Goal: Task Accomplishment & Management: Use online tool/utility

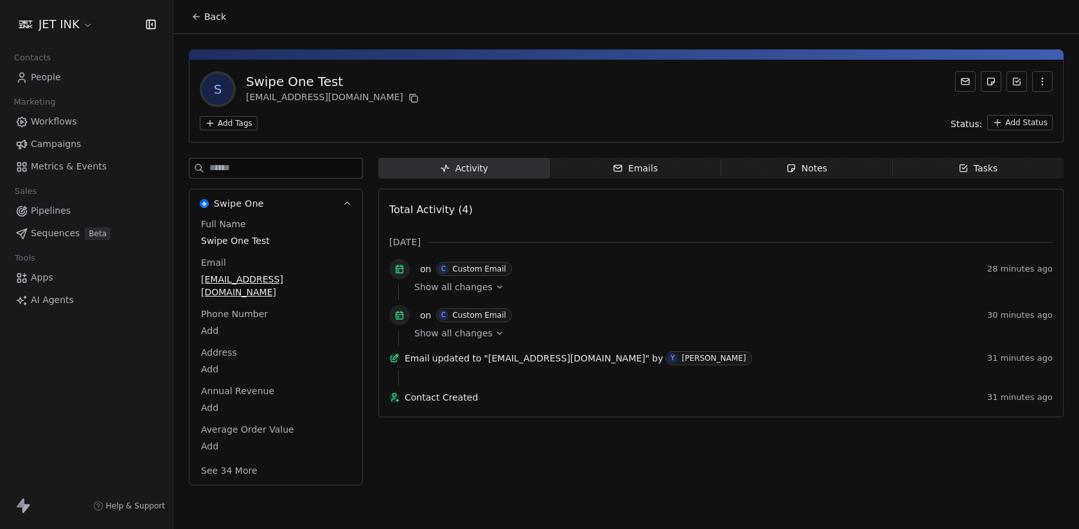
click at [92, 123] on link "Workflows" at bounding box center [86, 121] width 152 height 21
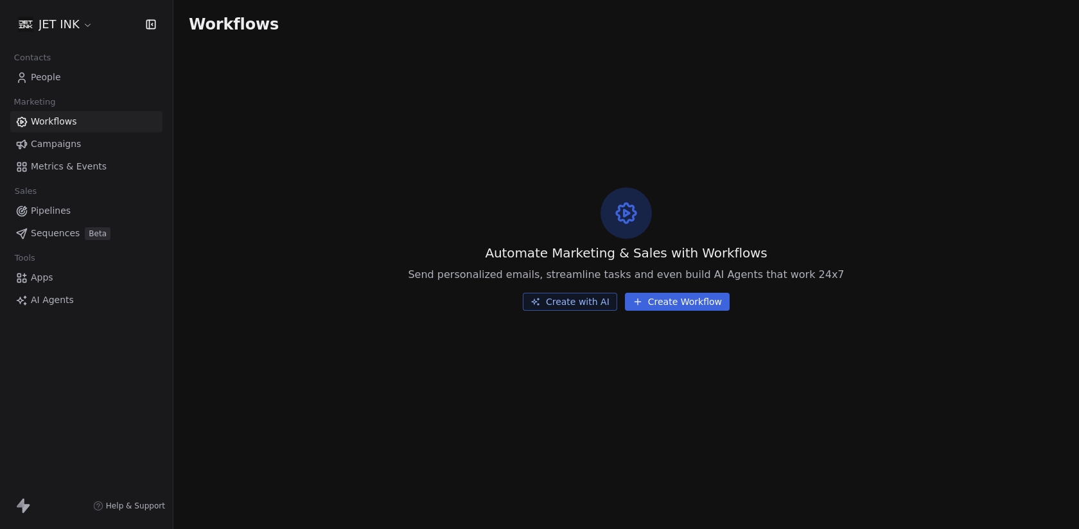
click at [674, 303] on button "Create Workflow" at bounding box center [677, 302] width 105 height 18
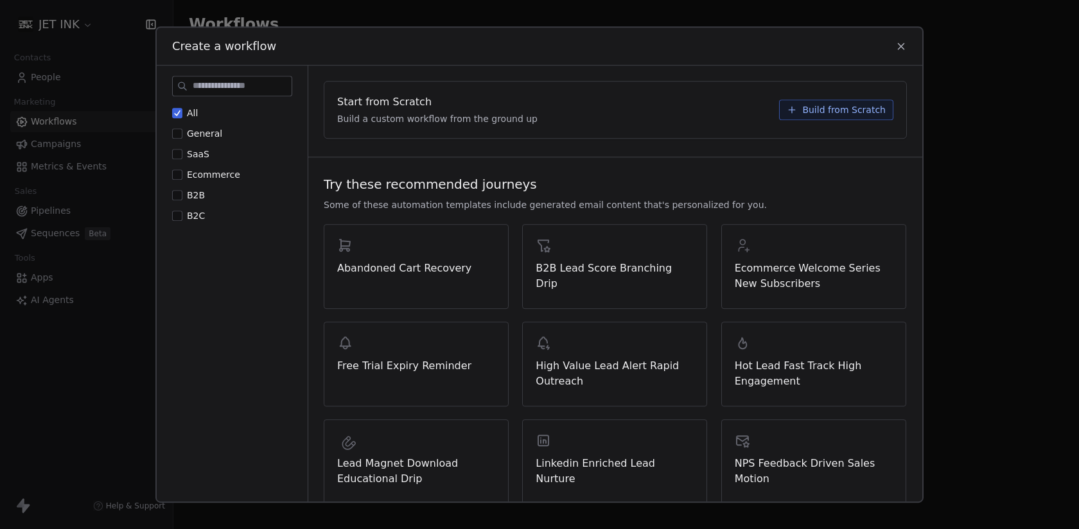
click at [815, 110] on span "Build from Scratch" at bounding box center [843, 109] width 83 height 13
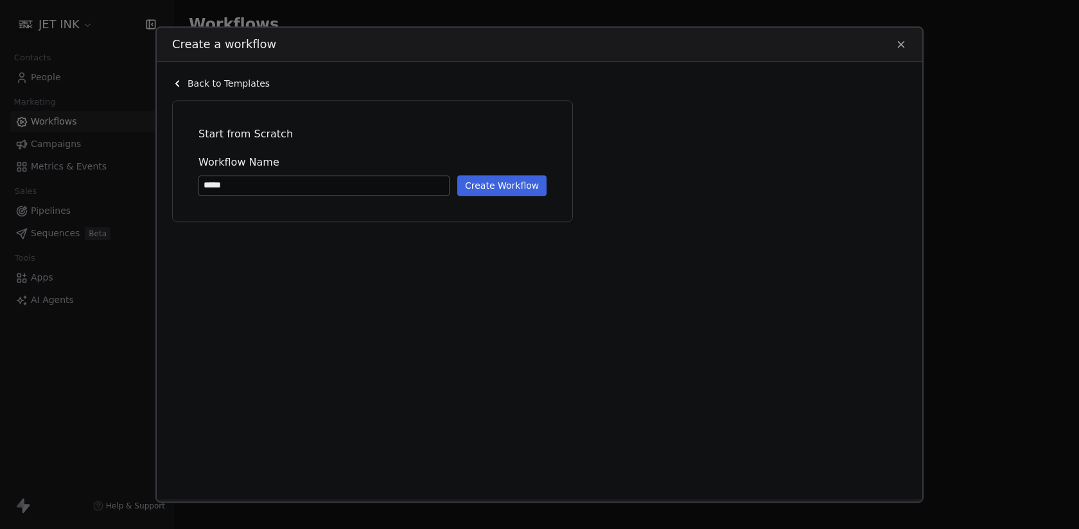
type input "**********"
click at [496, 184] on button "Create Workflow" at bounding box center [501, 185] width 89 height 21
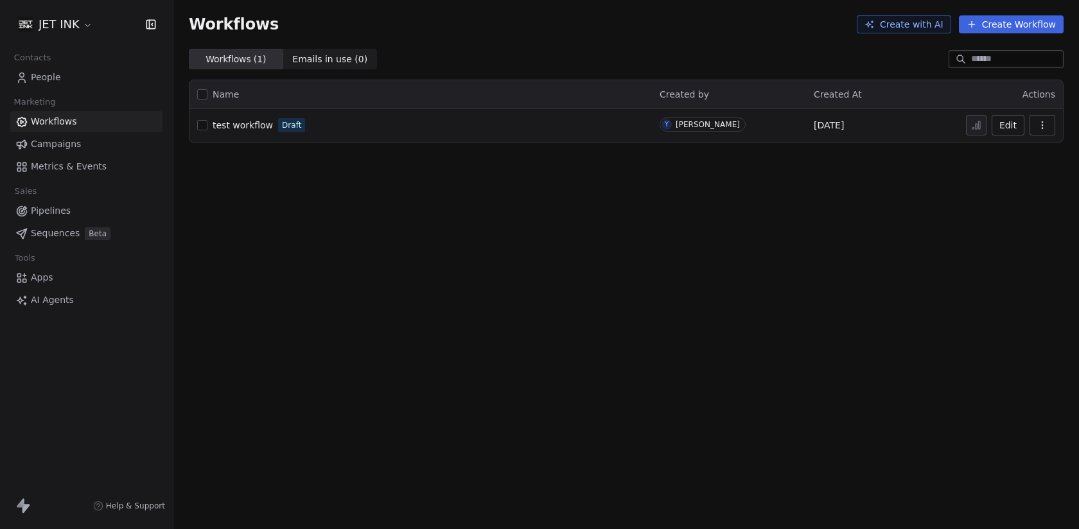
click at [1051, 119] on button "button" at bounding box center [1042, 125] width 26 height 21
click at [1049, 125] on button "button" at bounding box center [1042, 125] width 26 height 21
click at [981, 225] on div "Delete" at bounding box center [1009, 217] width 82 height 21
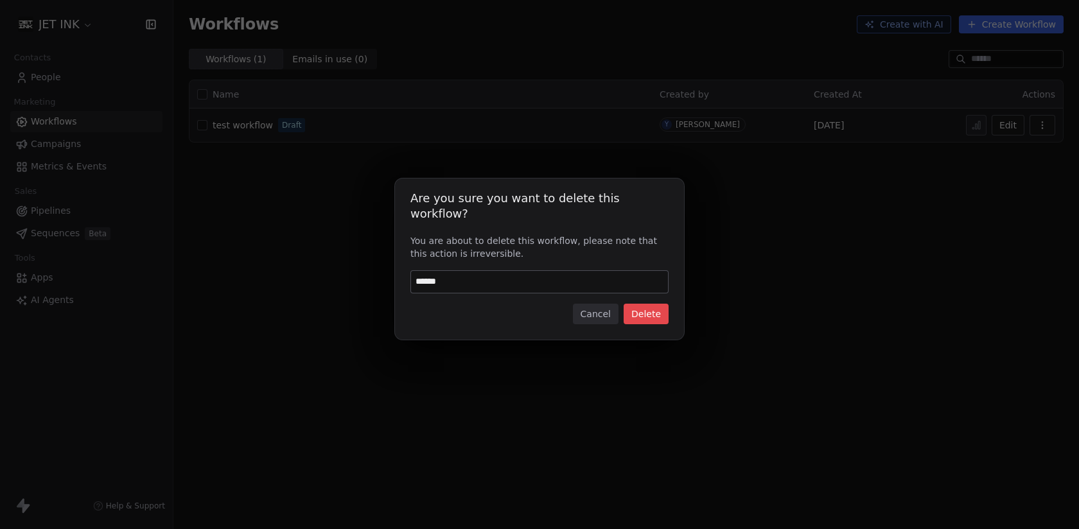
type input "******"
click at [655, 304] on button "Delete" at bounding box center [646, 314] width 45 height 21
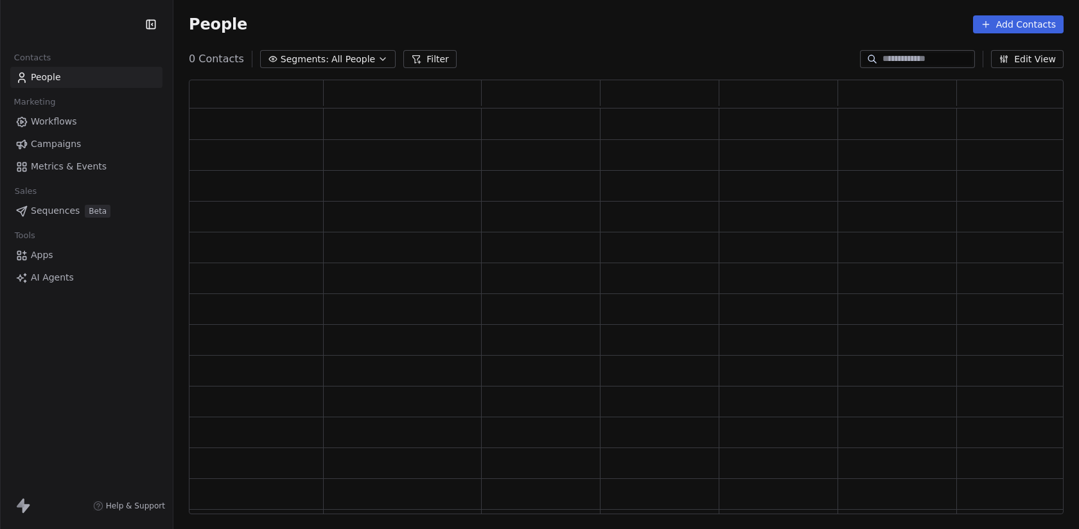
scroll to position [435, 875]
